Goal: Find specific page/section: Find specific page/section

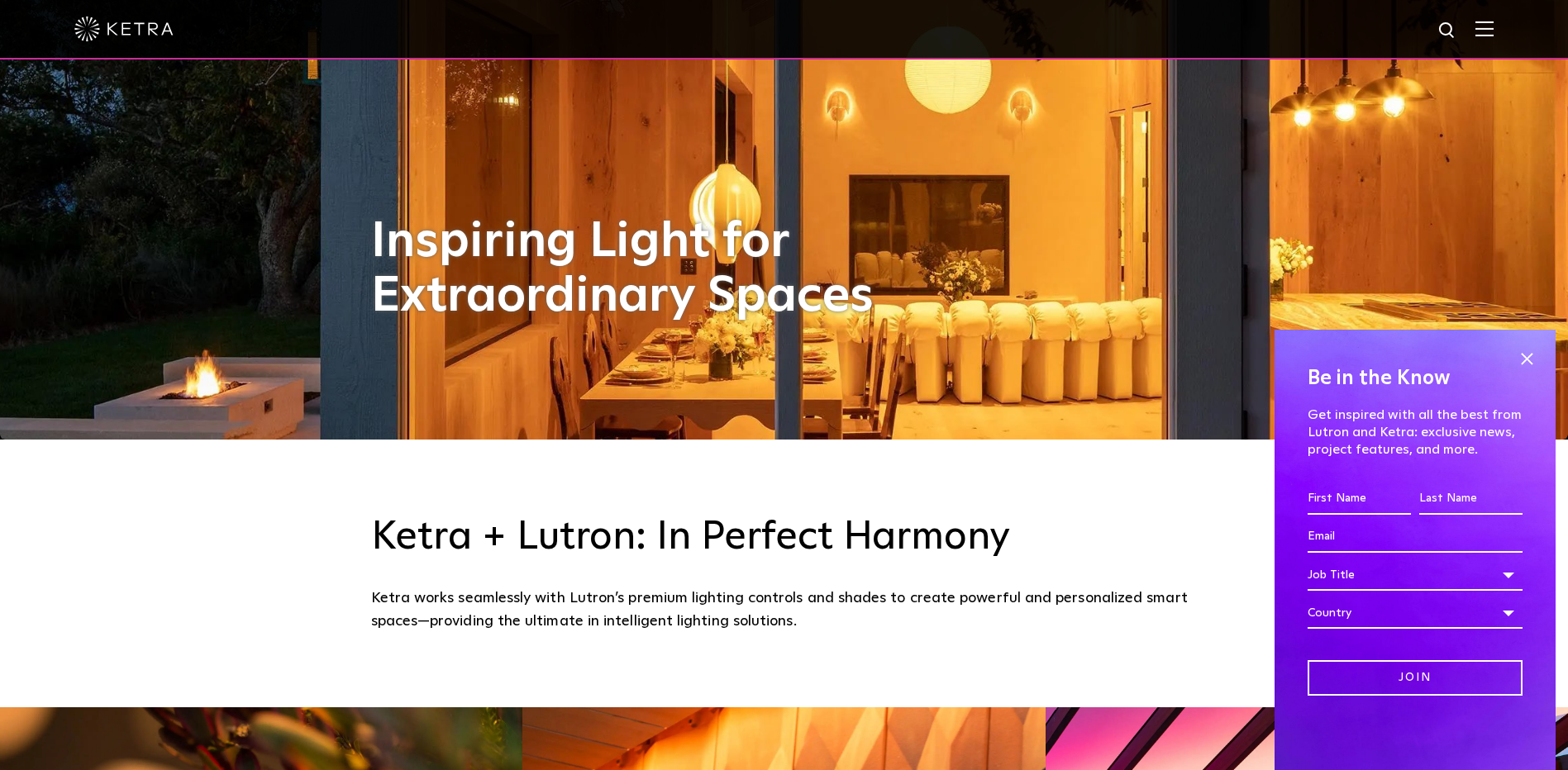
scroll to position [496, 0]
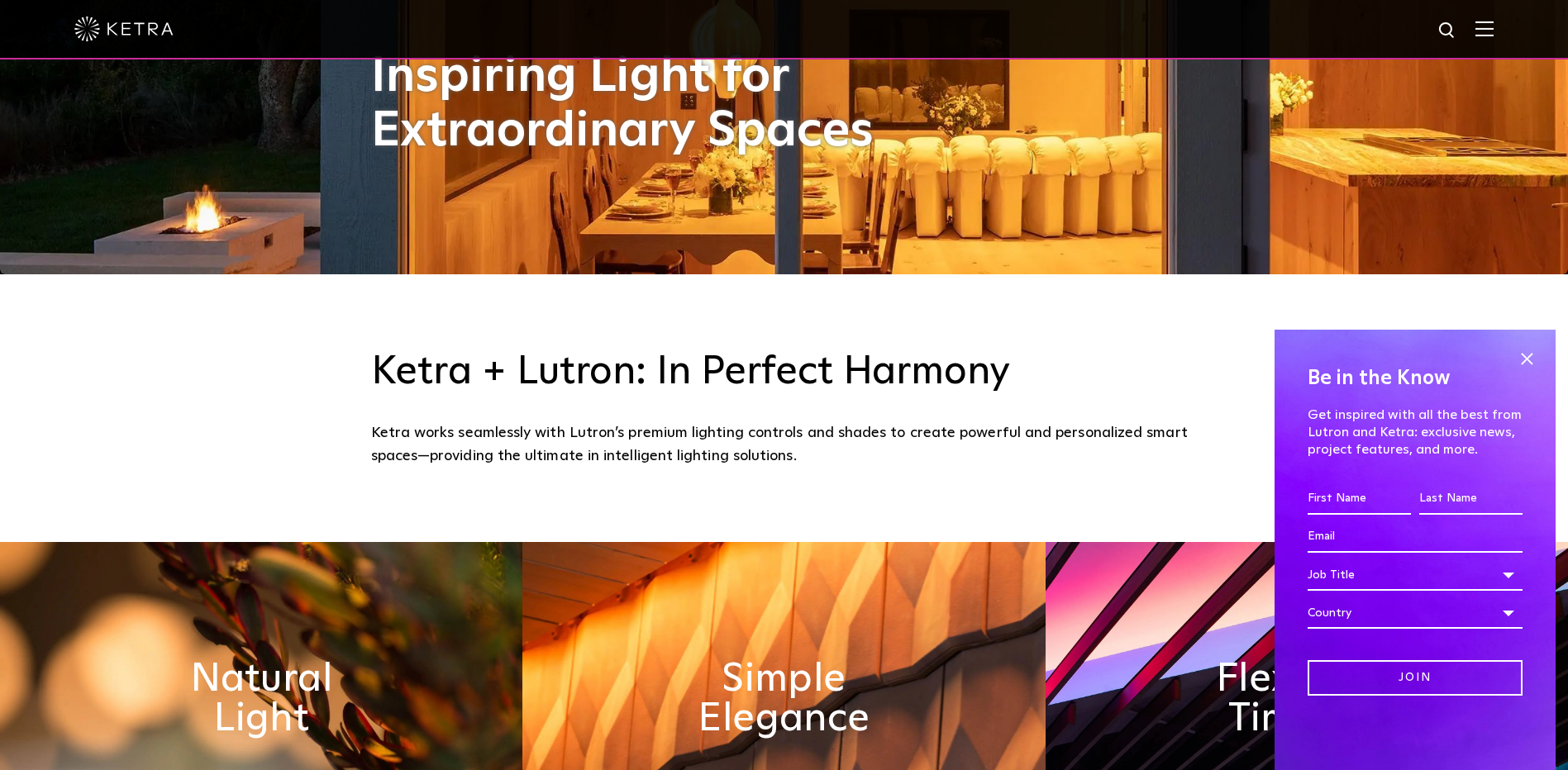
drag, startPoint x: 1521, startPoint y: 358, endPoint x: 1507, endPoint y: 356, distance: 14.1
click at [1521, 358] on span at bounding box center [1526, 358] width 25 height 25
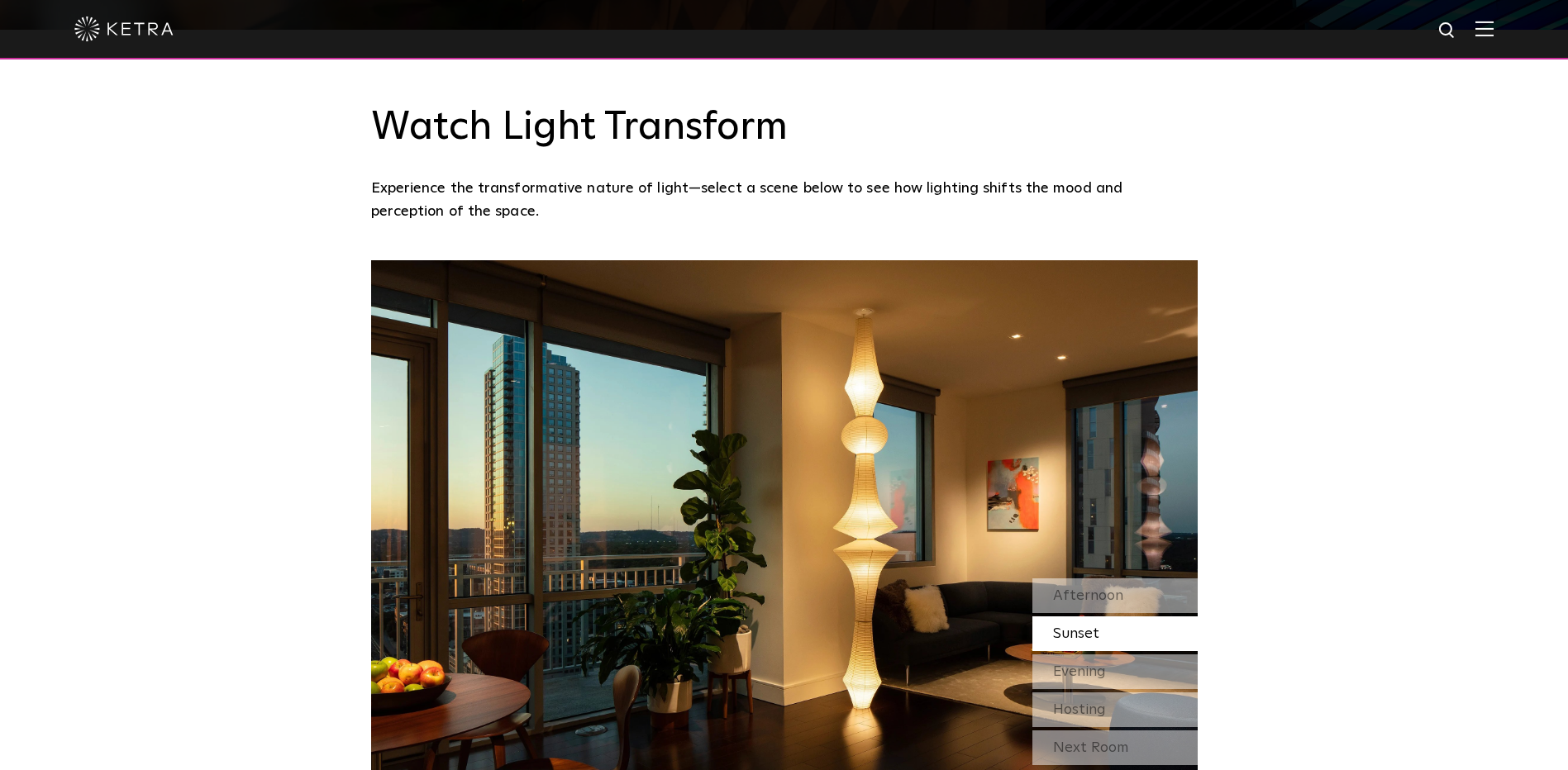
scroll to position [1404, 0]
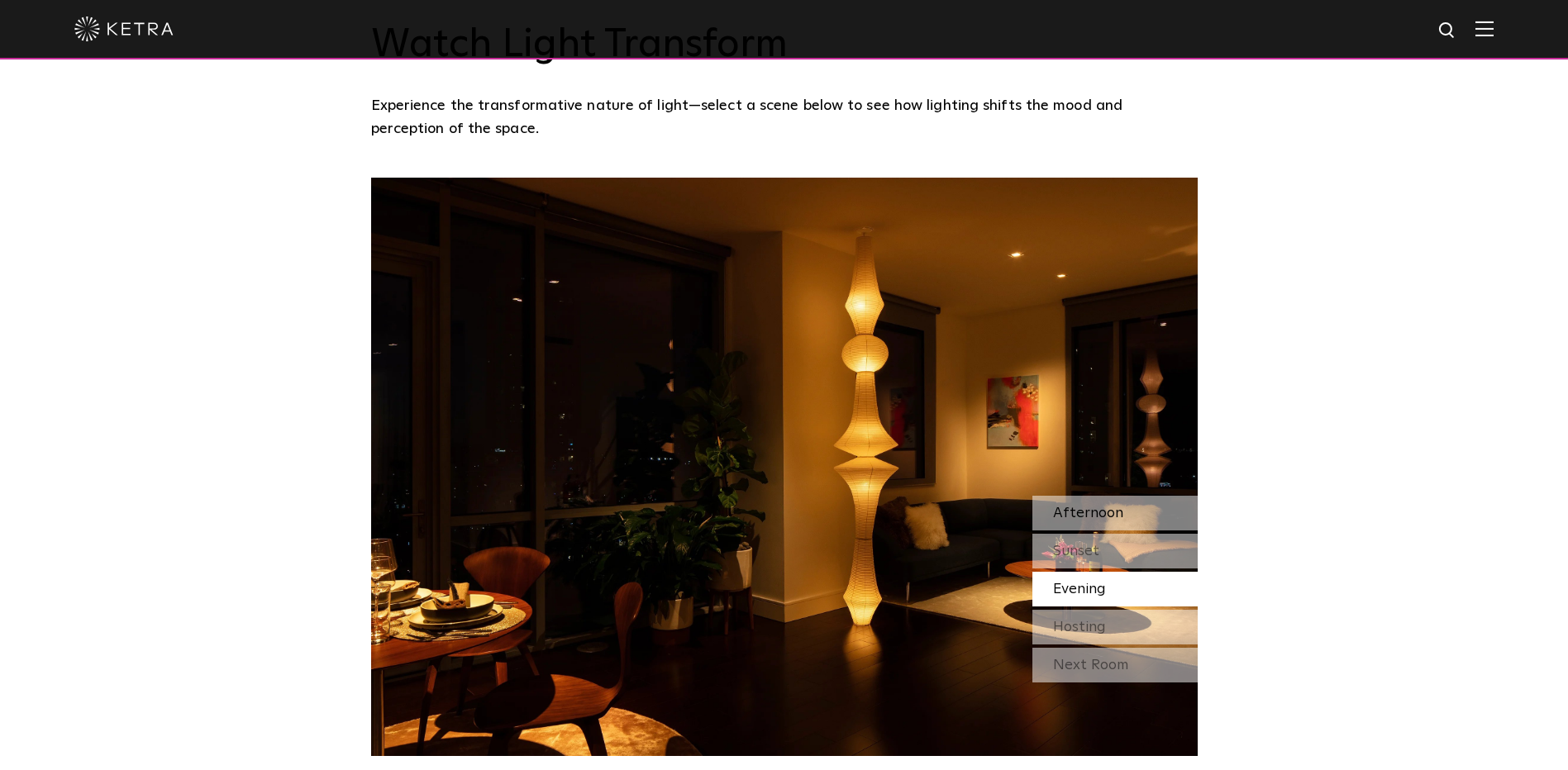
click at [1083, 511] on span "Afternoon" at bounding box center [1088, 513] width 70 height 15
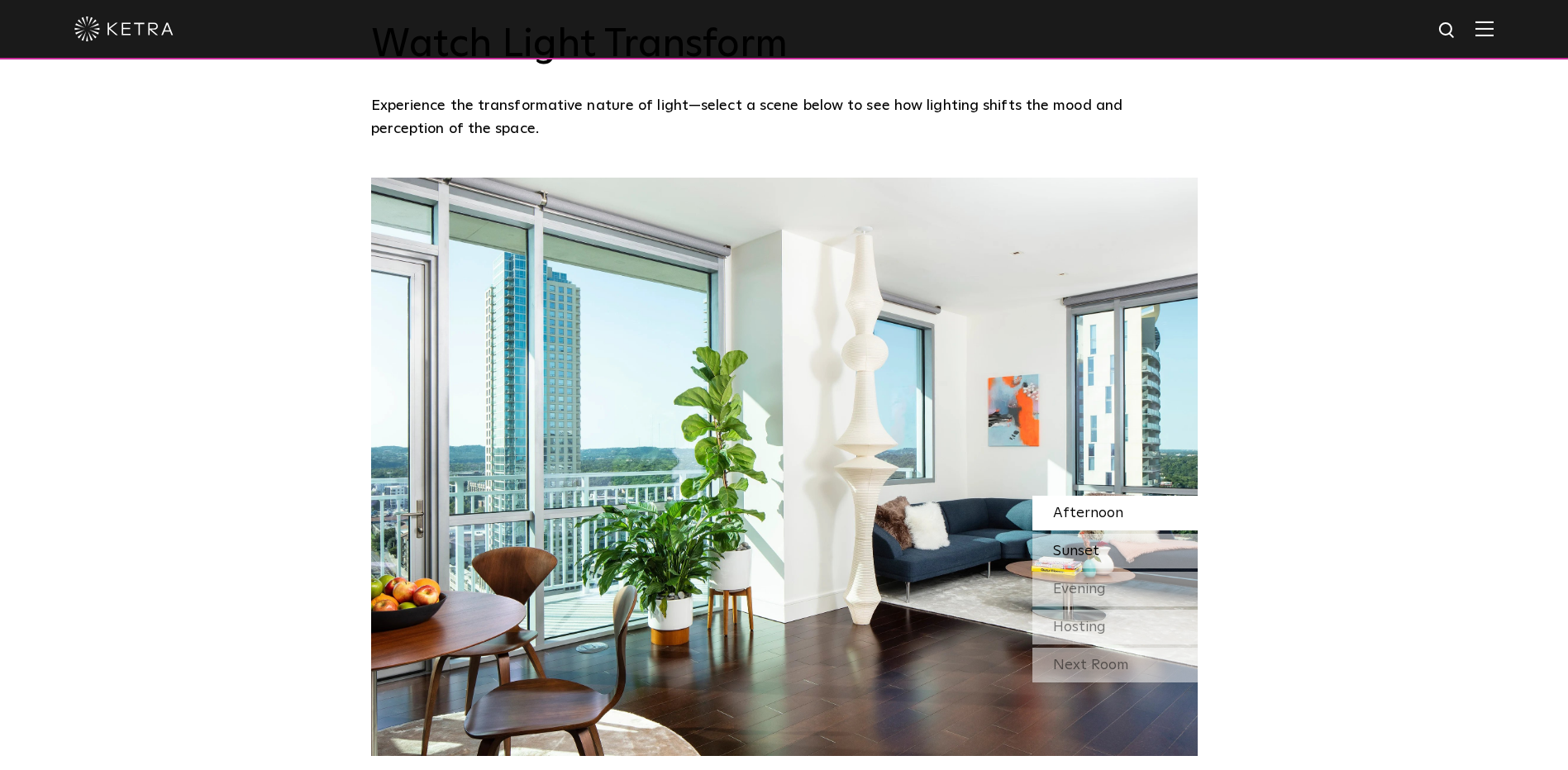
click at [1082, 550] on span "Sunset" at bounding box center [1076, 551] width 47 height 15
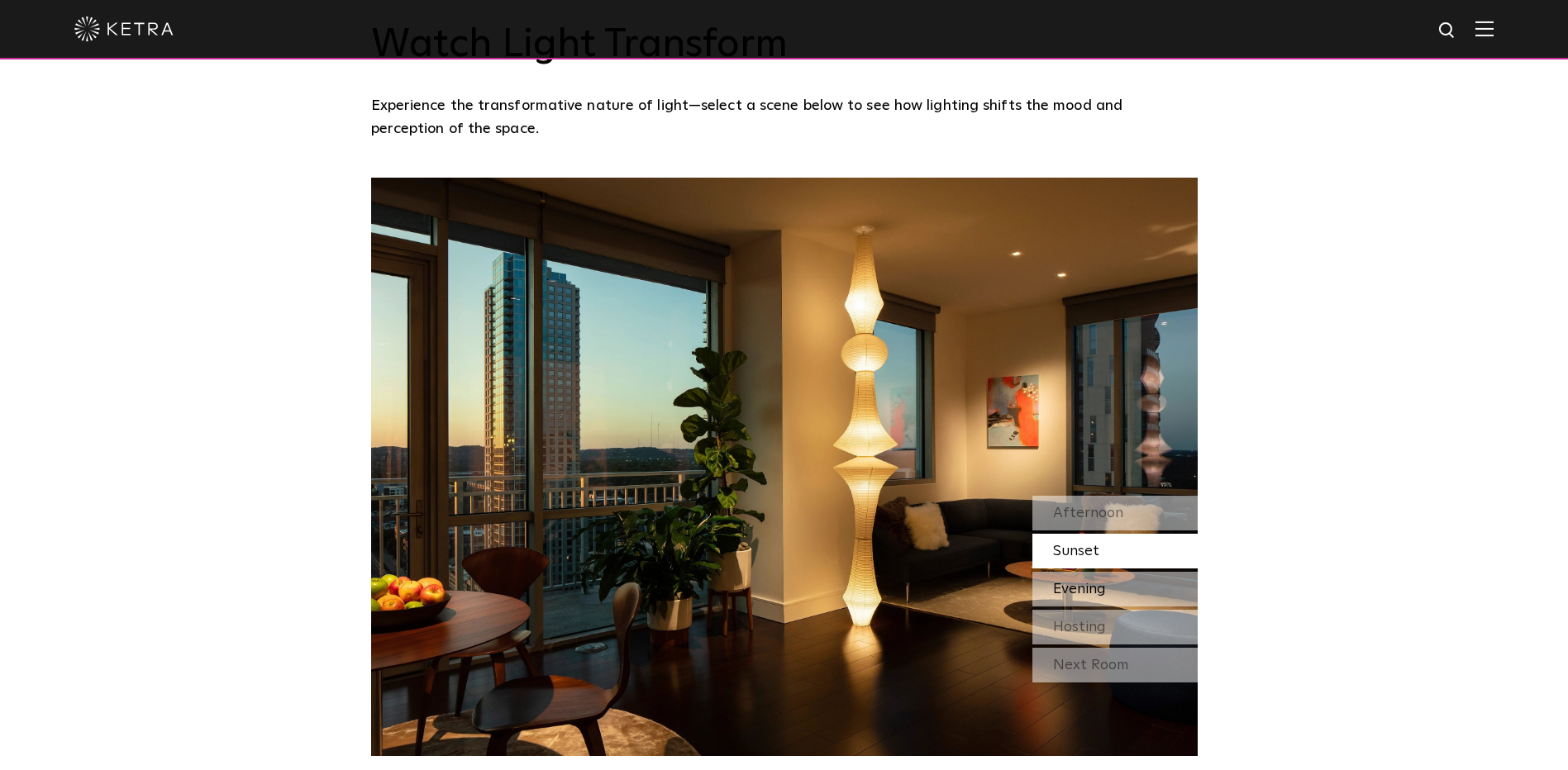
click at [1075, 586] on span "Evening" at bounding box center [1079, 589] width 53 height 15
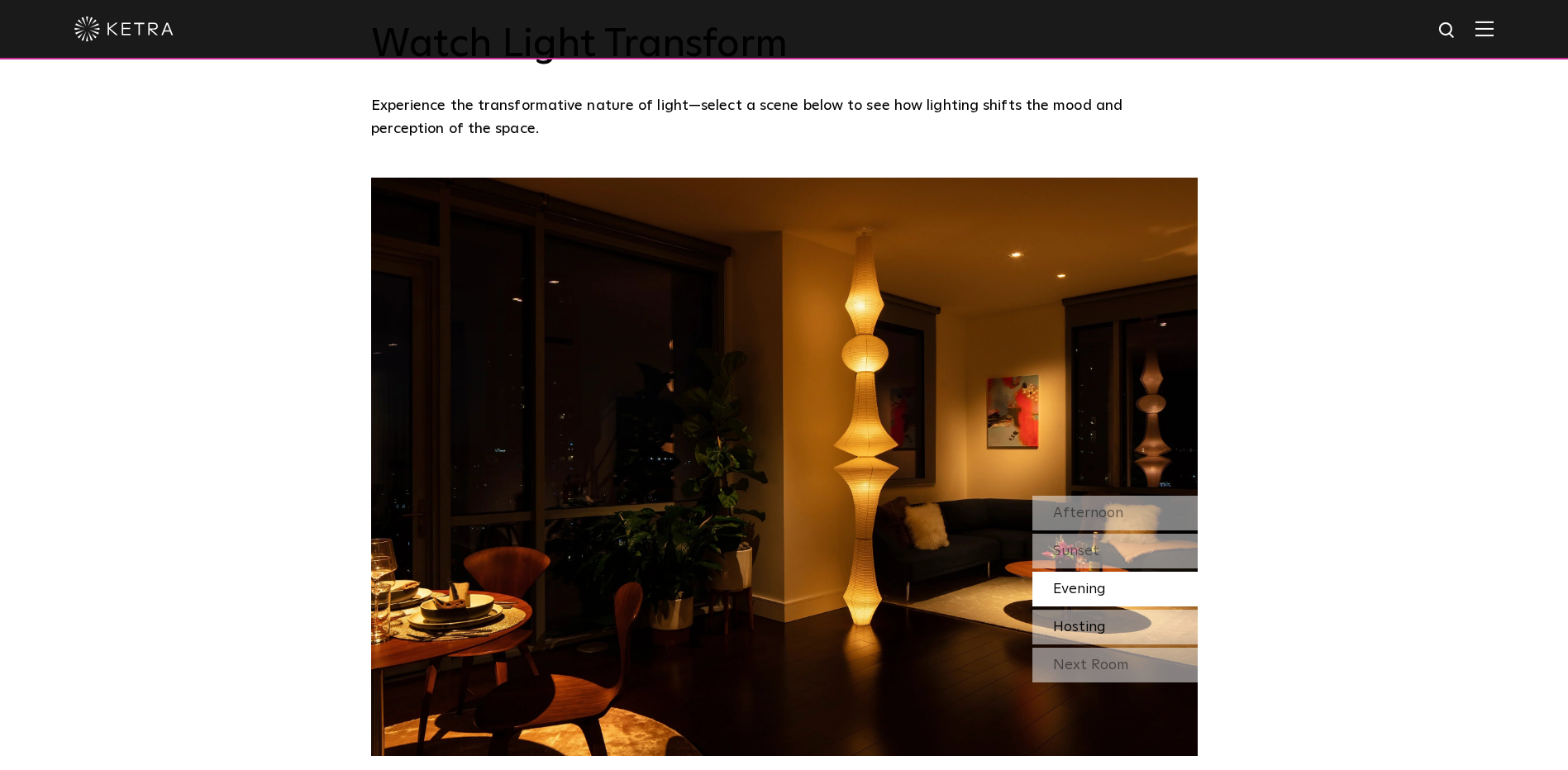
click at [1077, 619] on span "Hosting" at bounding box center [1079, 627] width 53 height 15
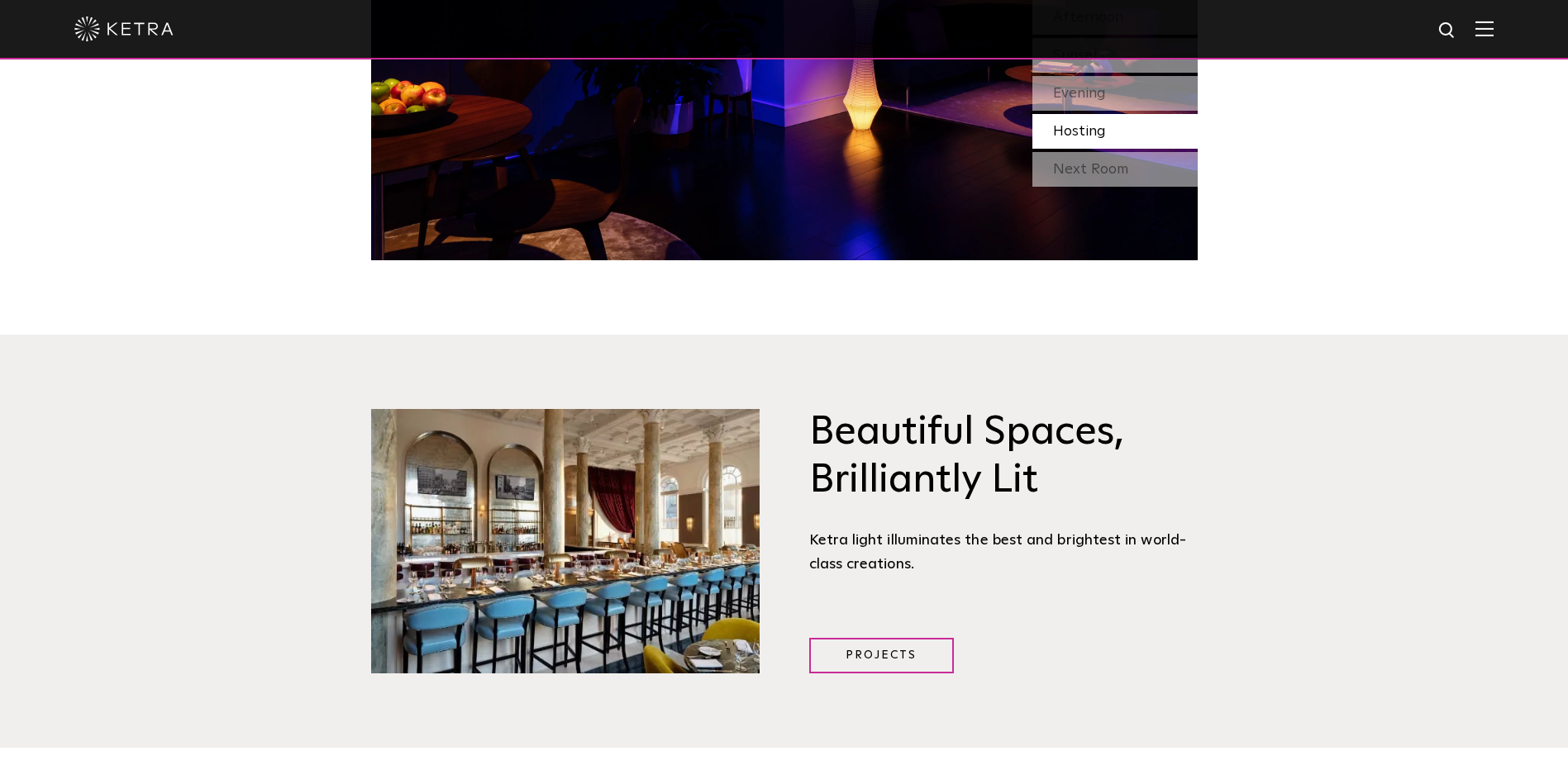
scroll to position [2065, 0]
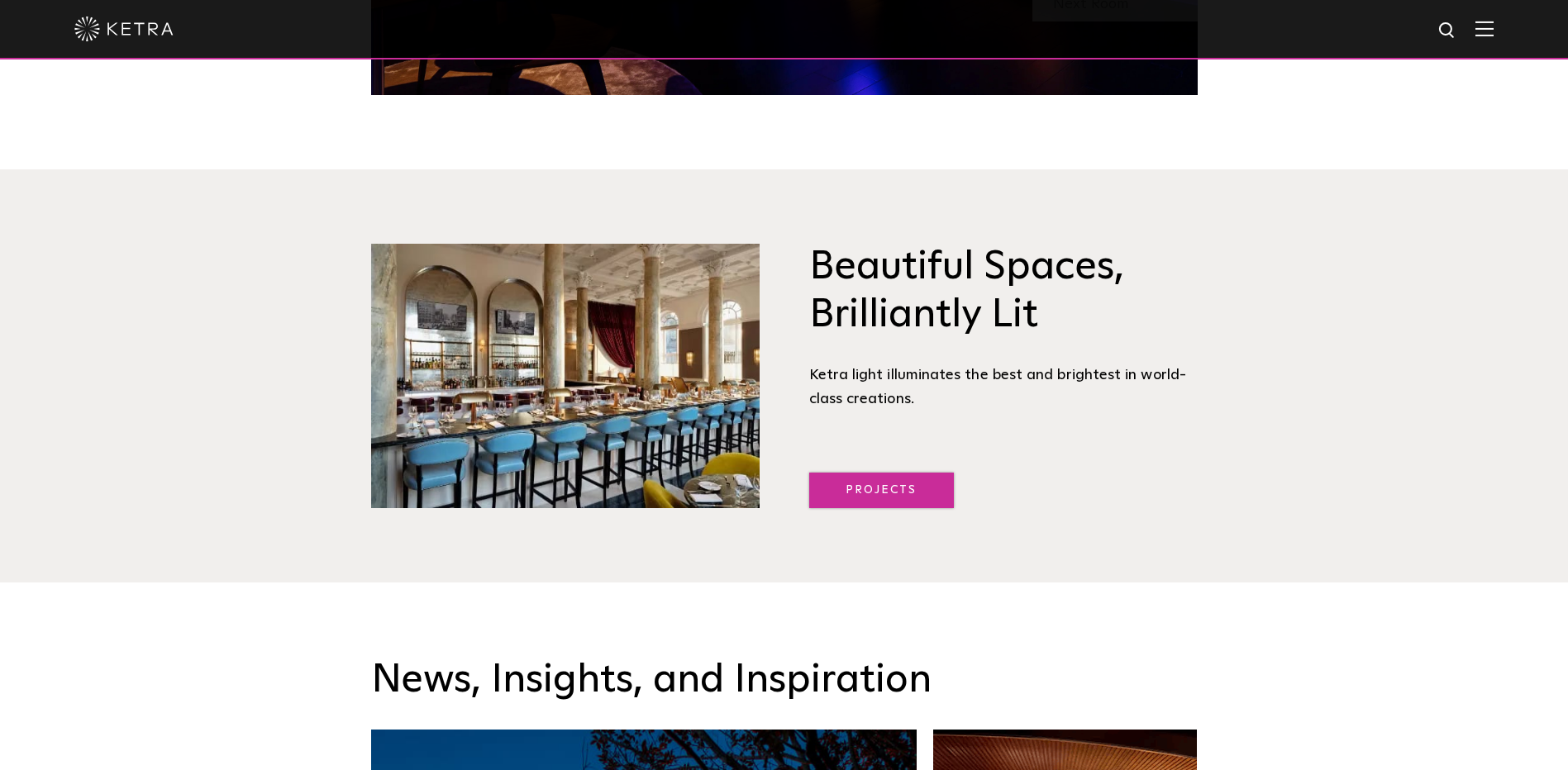
click at [865, 490] on link "Projects" at bounding box center [881, 490] width 144 height 36
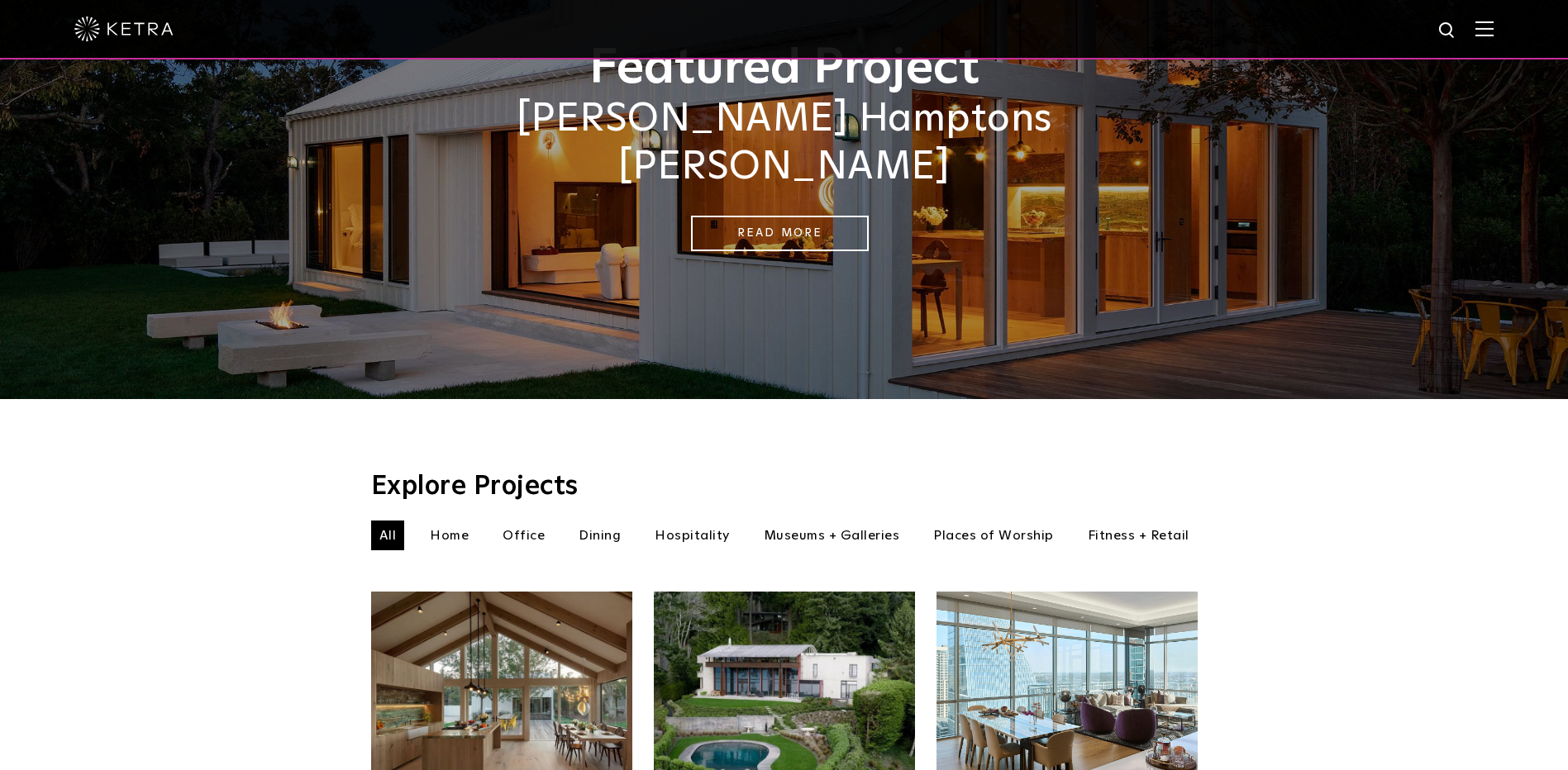
scroll to position [248, 0]
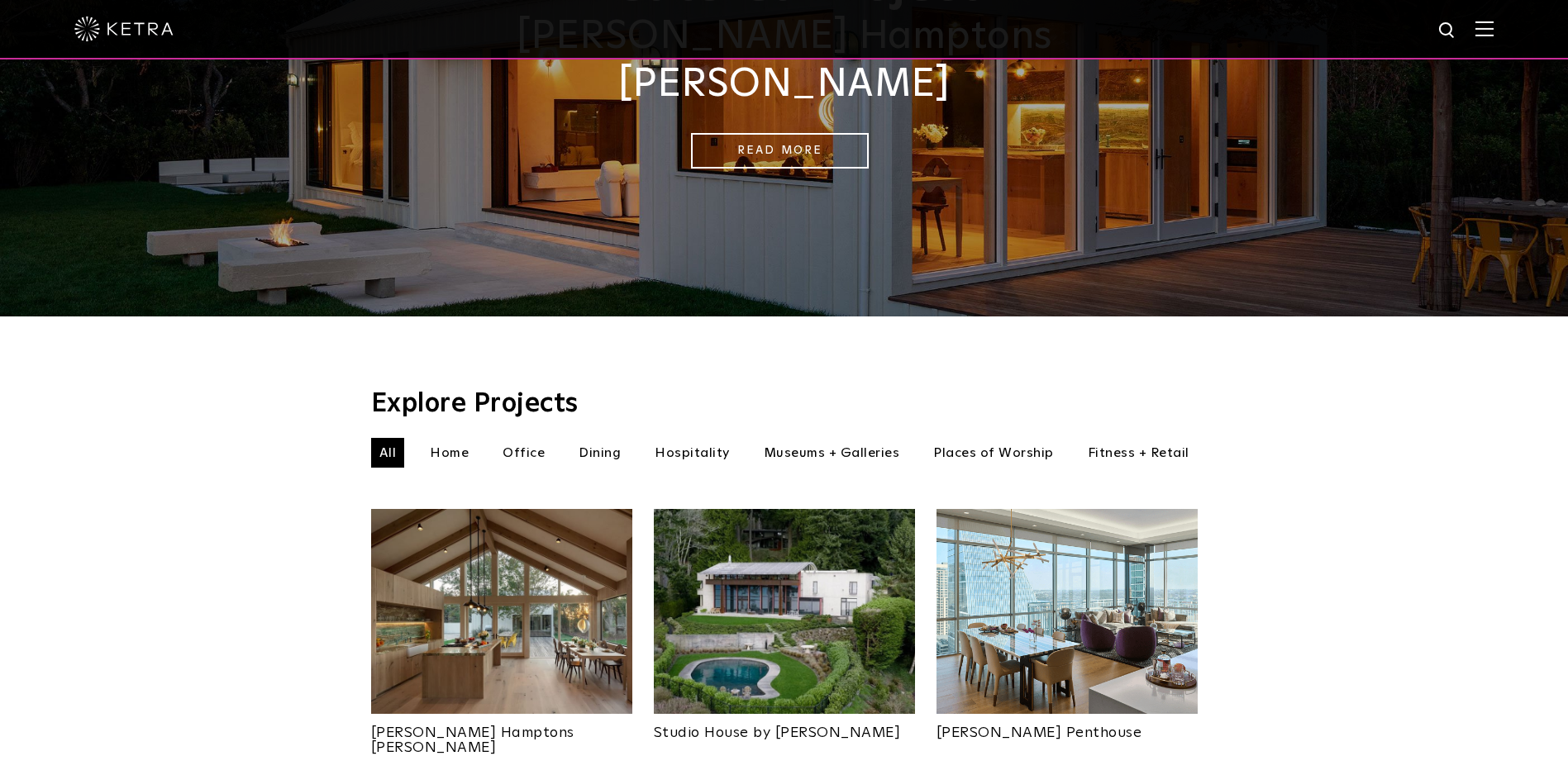
click at [812, 438] on li "Museums + Galleries" at bounding box center [831, 452] width 153 height 30
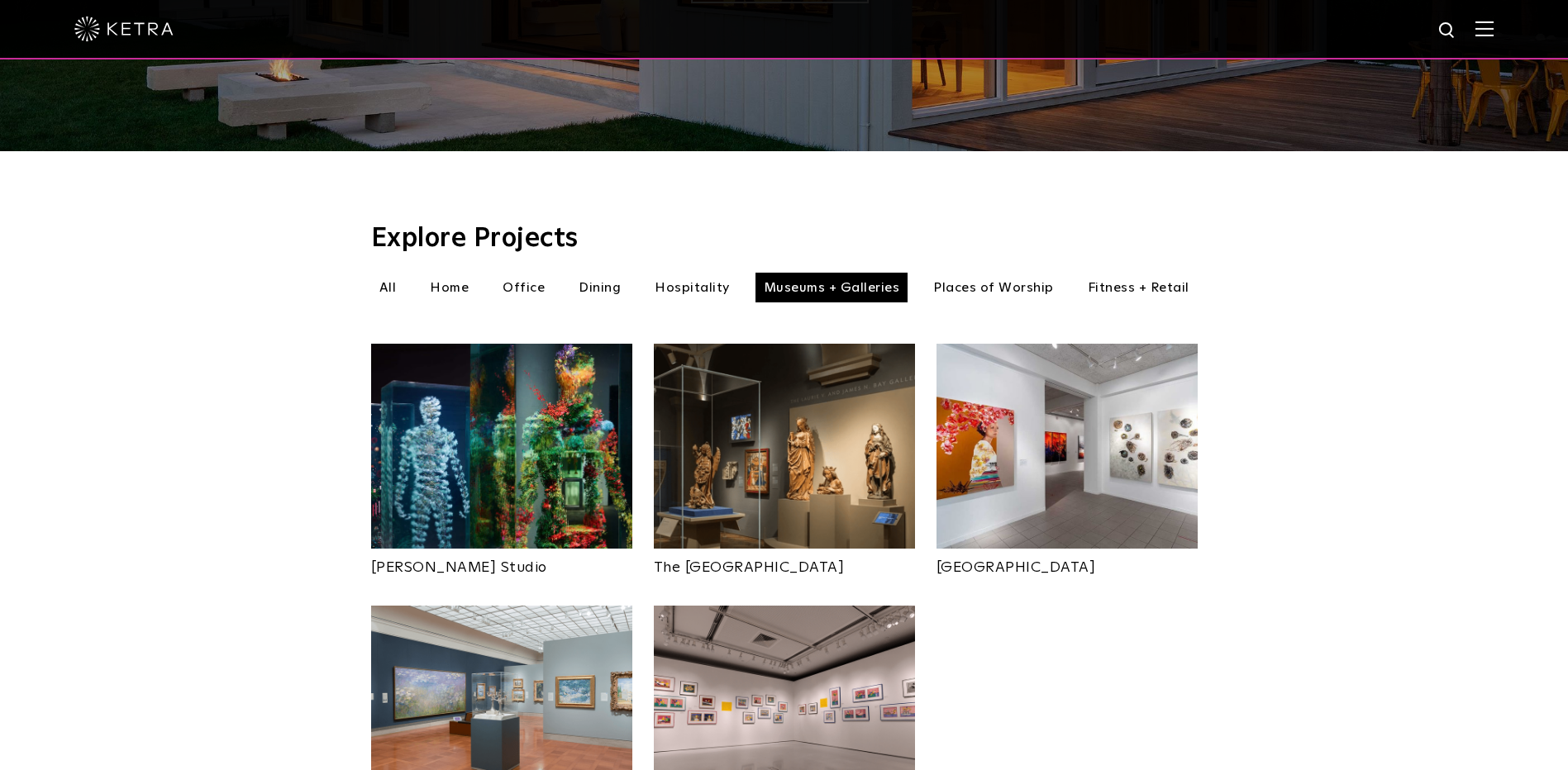
scroll to position [496, 0]
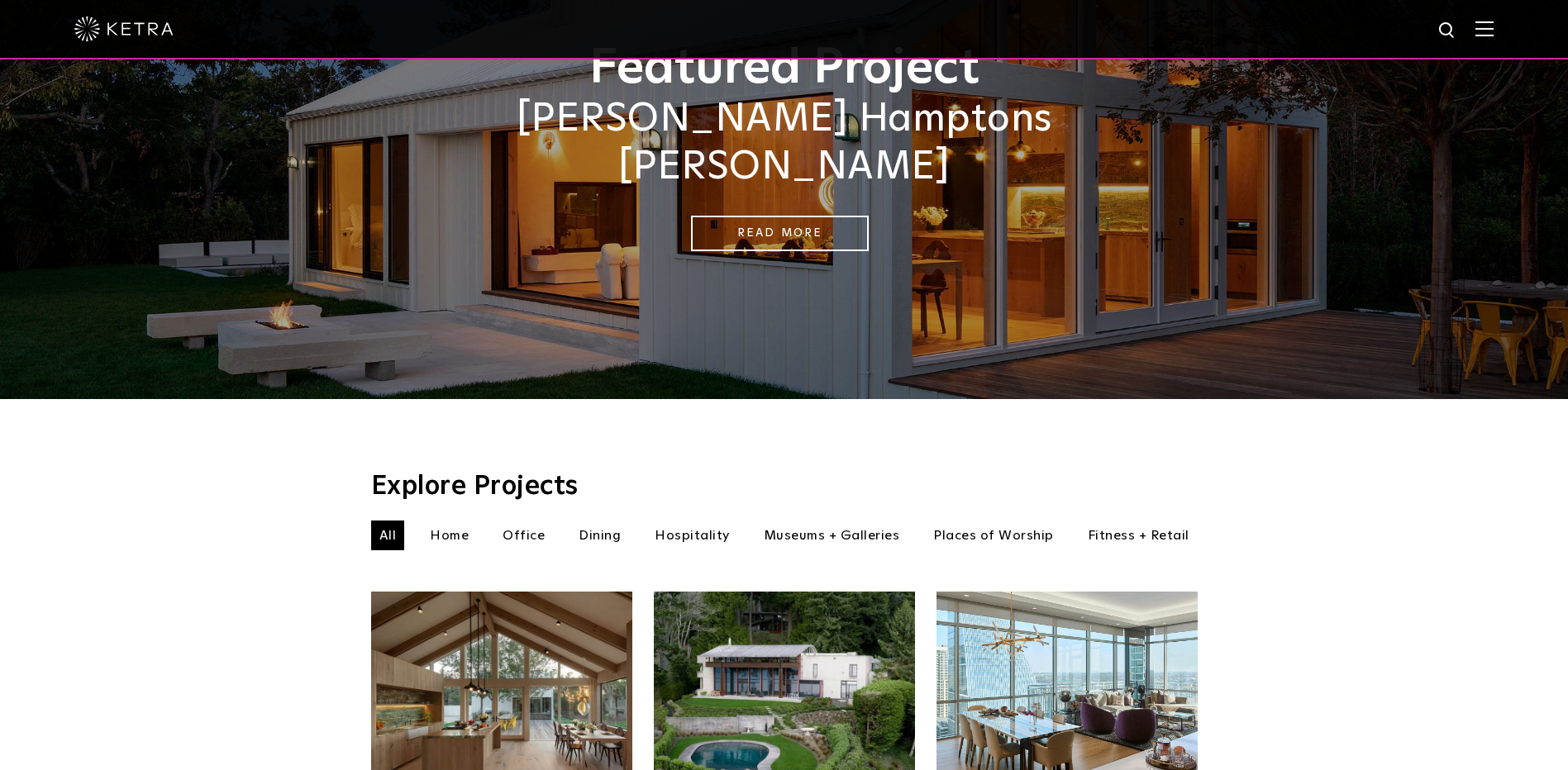
scroll to position [248, 0]
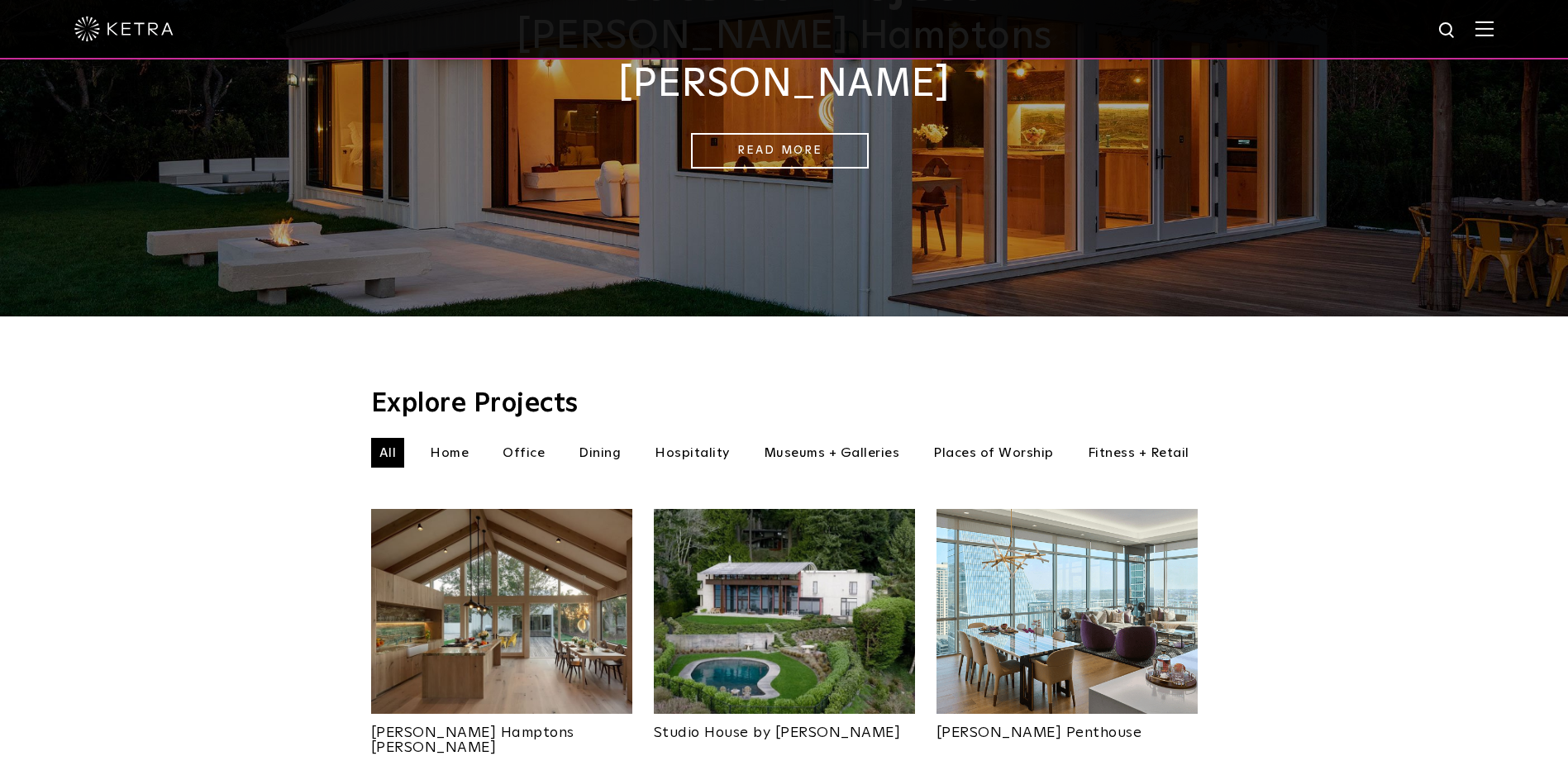
click at [809, 438] on li "Museums + Galleries" at bounding box center [831, 452] width 153 height 30
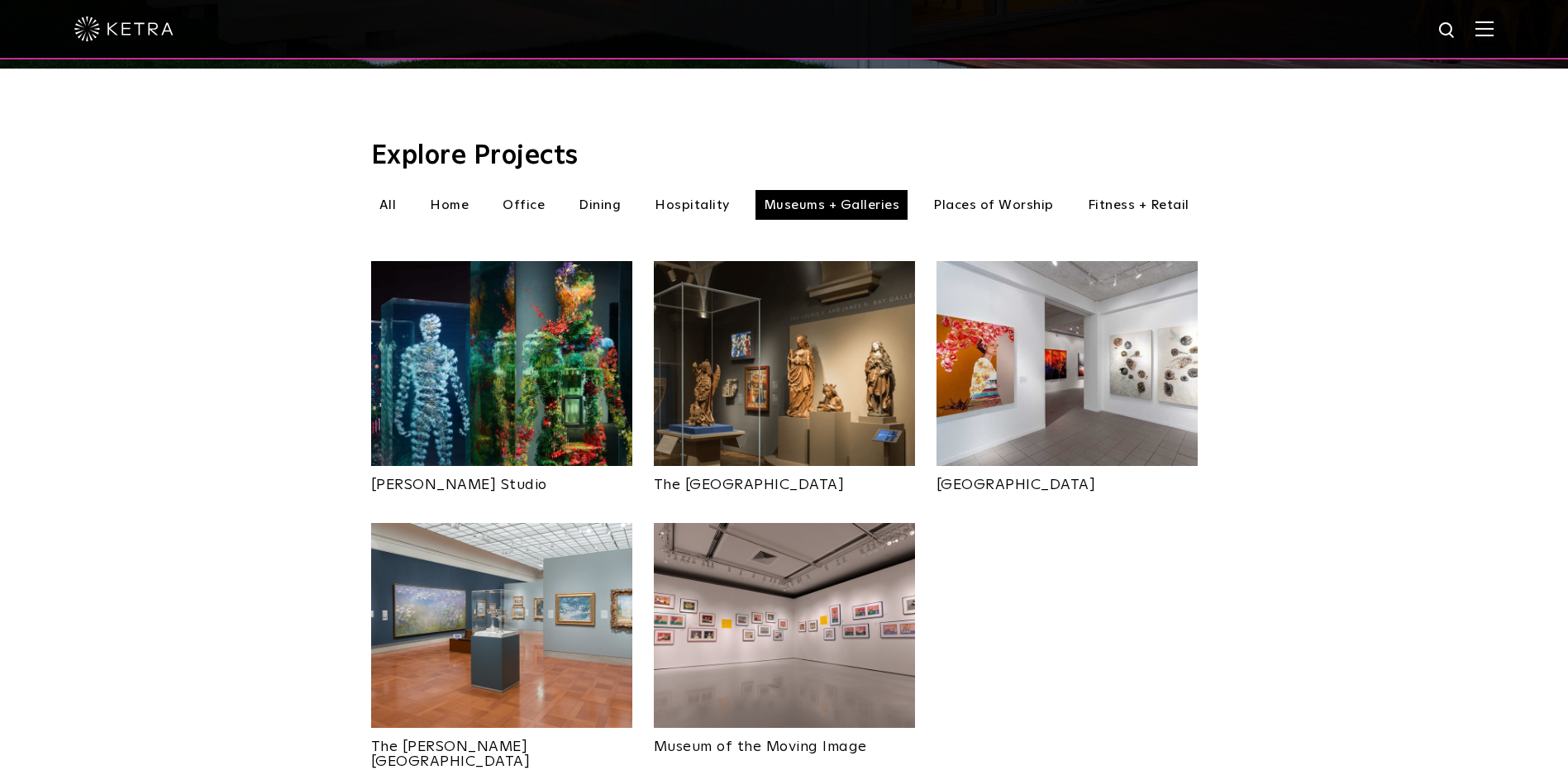
scroll to position [413, 0]
